Goal: Check status

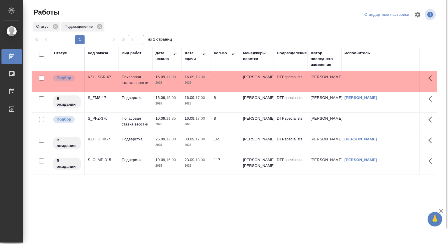
click at [65, 52] on div "Статус" at bounding box center [60, 53] width 13 height 6
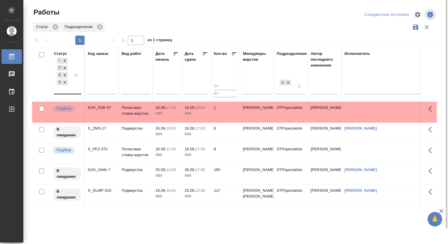
click at [67, 90] on div "Готов к работе Подбор В ожидании В работе" at bounding box center [62, 75] width 17 height 37
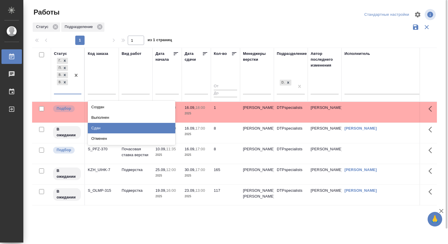
click at [149, 125] on div "Сдан" at bounding box center [132, 128] width 88 height 11
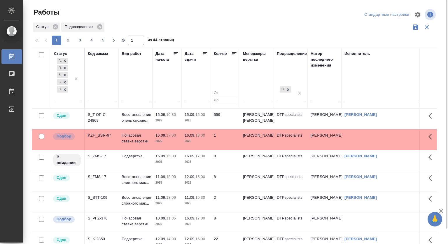
click at [105, 74] on div "Код заказа" at bounding box center [102, 78] width 28 height 55
click at [128, 119] on p "Восстановление очень сложно..." at bounding box center [136, 118] width 28 height 12
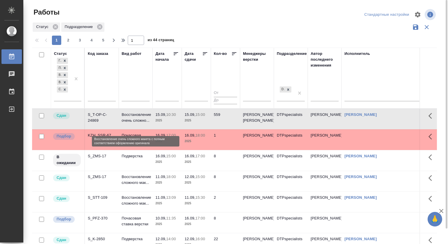
click at [128, 119] on p "Восстановление очень сложно..." at bounding box center [136, 118] width 28 height 12
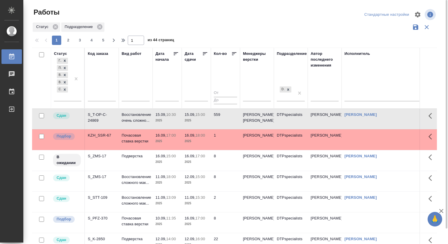
click at [273, 12] on div at bounding box center [237, 15] width 137 height 14
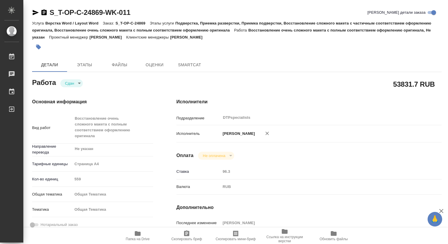
type textarea "x"
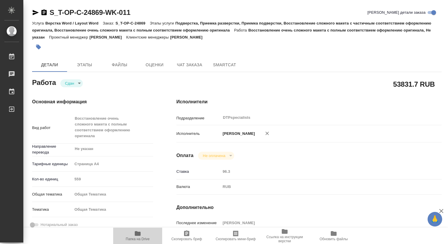
click at [136, 235] on icon "button" at bounding box center [138, 233] width 6 height 5
type textarea "x"
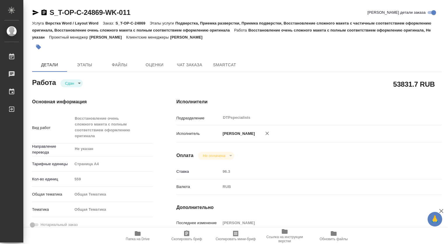
type textarea "x"
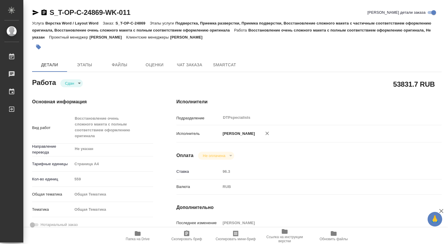
type textarea "x"
click at [188, 60] on button "Чат заказа" at bounding box center [189, 65] width 35 height 14
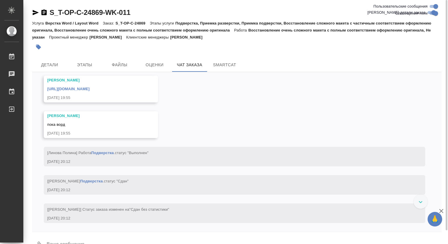
scroll to position [3208, 0]
click at [44, 66] on span "Детали" at bounding box center [50, 64] width 28 height 7
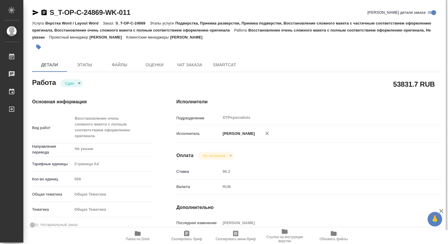
type textarea "x"
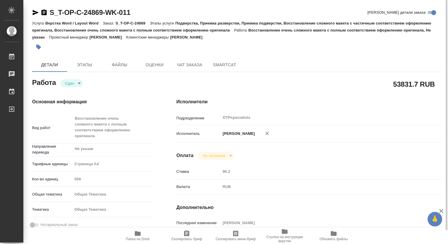
type textarea "x"
